Goal: Task Accomplishment & Management: Use online tool/utility

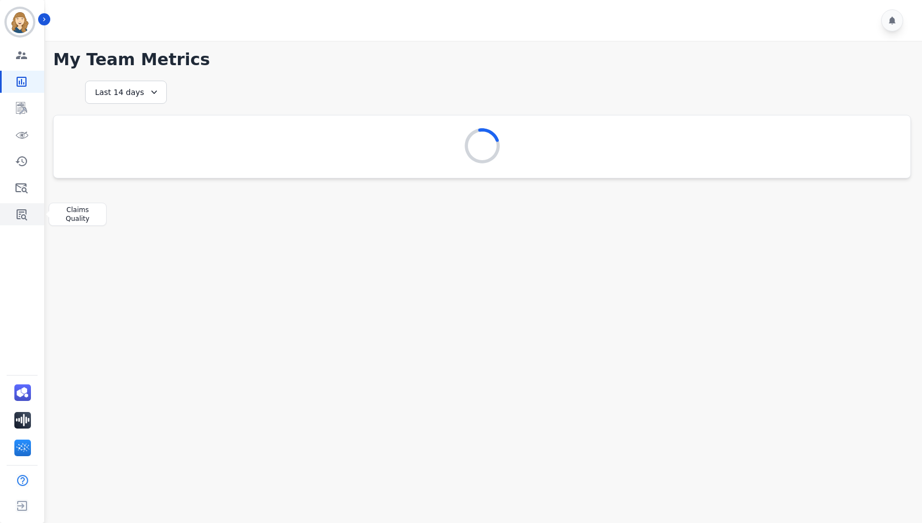
click at [26, 220] on icon "Sidebar" at bounding box center [22, 214] width 10 height 11
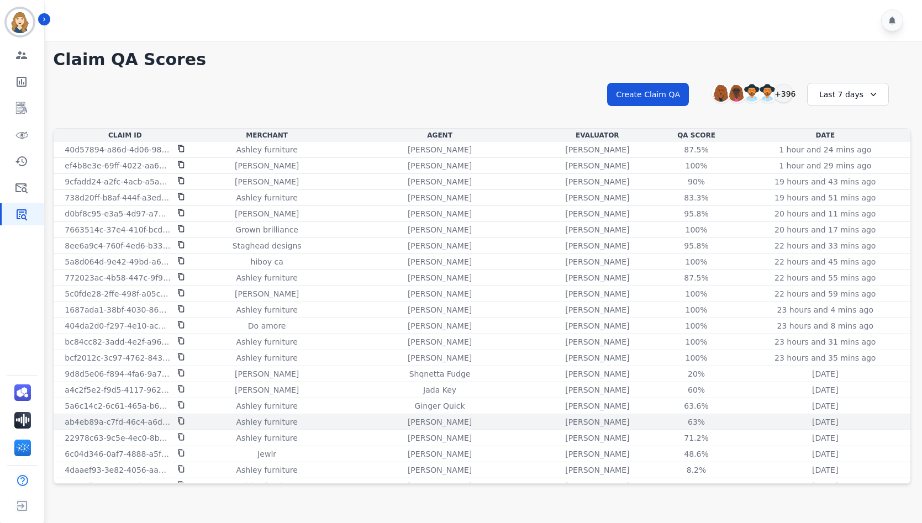
click at [181, 423] on icon at bounding box center [181, 421] width 8 height 8
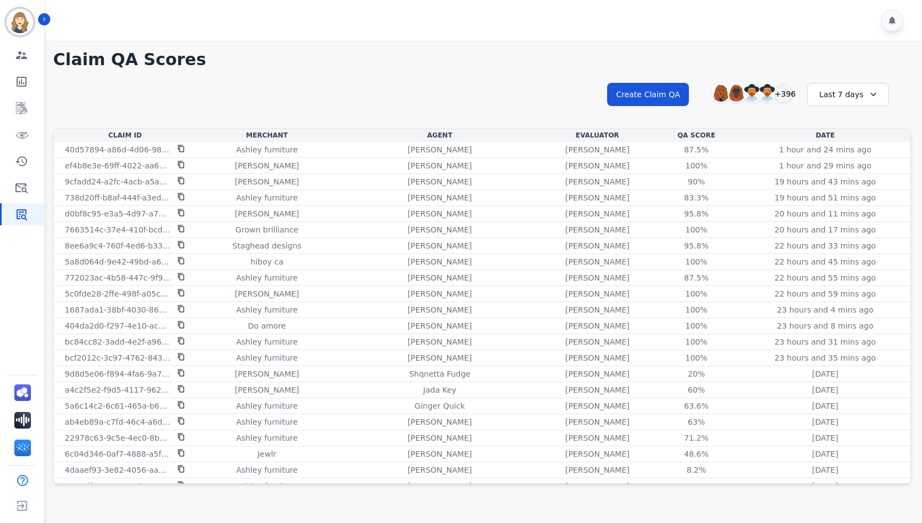
click at [468, 64] on h1 "Claim QA Scores" at bounding box center [482, 60] width 858 height 20
click at [650, 93] on button "Create Claim QA" at bounding box center [648, 94] width 82 height 23
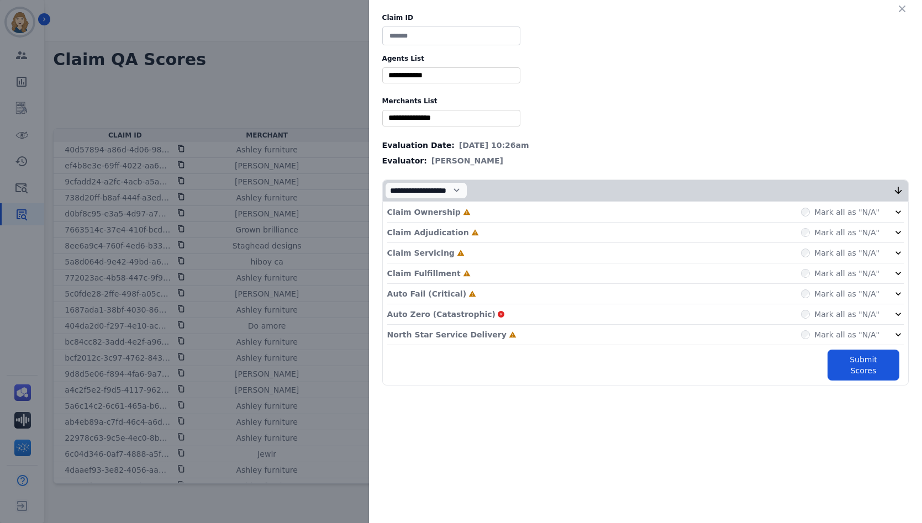
click at [415, 33] on input at bounding box center [451, 36] width 138 height 19
click at [904, 12] on icon "button" at bounding box center [902, 8] width 11 height 11
